Goal: Check status

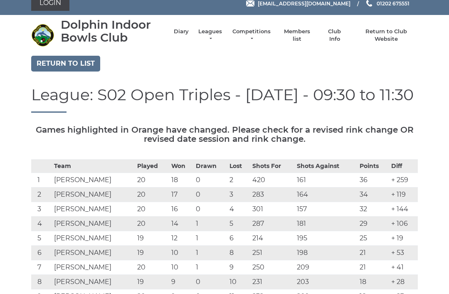
scroll to position [9, 0]
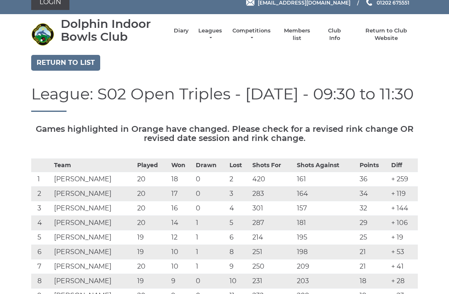
click at [186, 35] on link "Diary" at bounding box center [181, 30] width 15 height 7
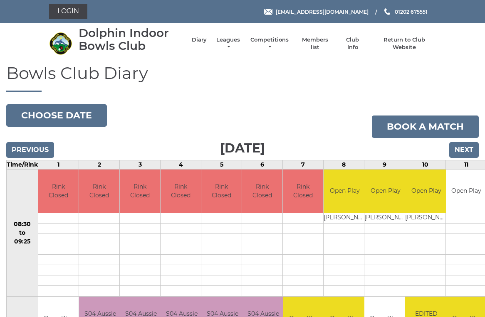
click at [77, 109] on button "Choose date" at bounding box center [56, 115] width 101 height 22
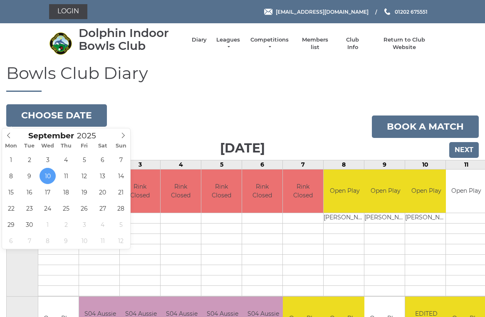
type input "[DATE]"
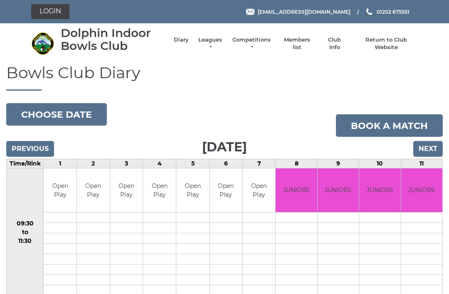
click at [67, 115] on button "Choose date" at bounding box center [56, 114] width 101 height 22
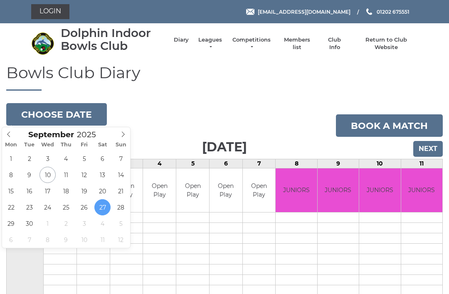
type input "2025-09-17"
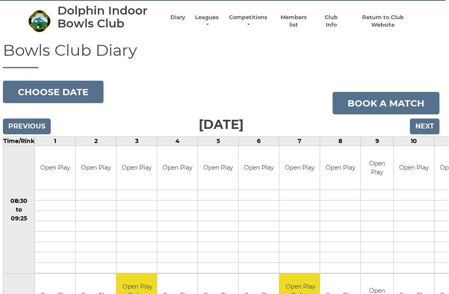
scroll to position [0, 3]
